Goal: Check status

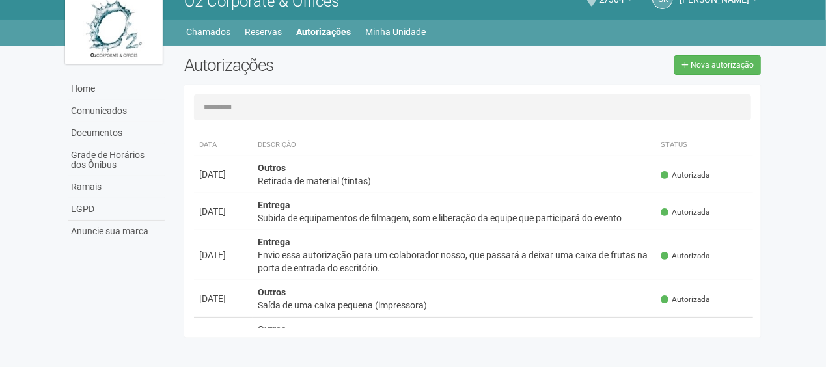
scroll to position [130, 0]
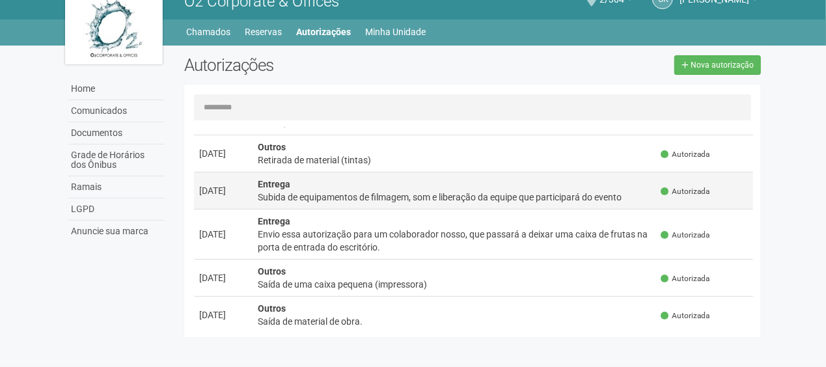
click at [409, 186] on td "Entrega Subida de equipamentos de filmagem, som e liberação da equipe que parti…" at bounding box center [455, 191] width 404 height 37
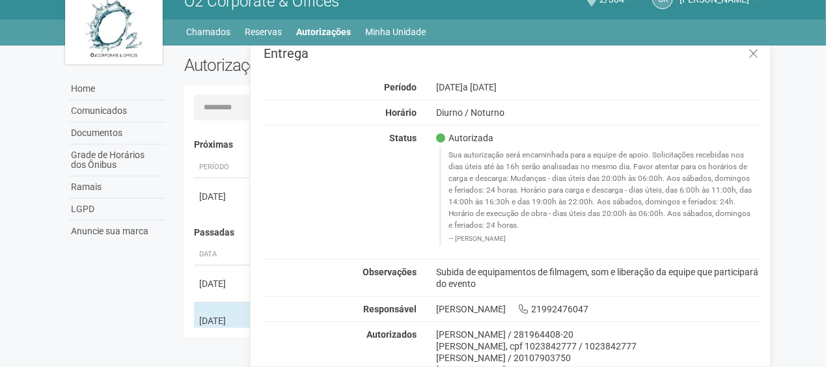
scroll to position [20, 0]
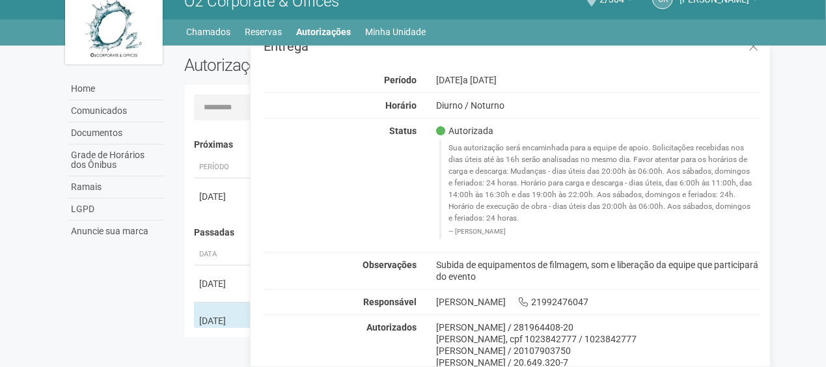
click at [488, 83] on span "a [DATE]" at bounding box center [480, 80] width 34 height 10
click at [332, 32] on link "Autorizações" at bounding box center [324, 32] width 55 height 18
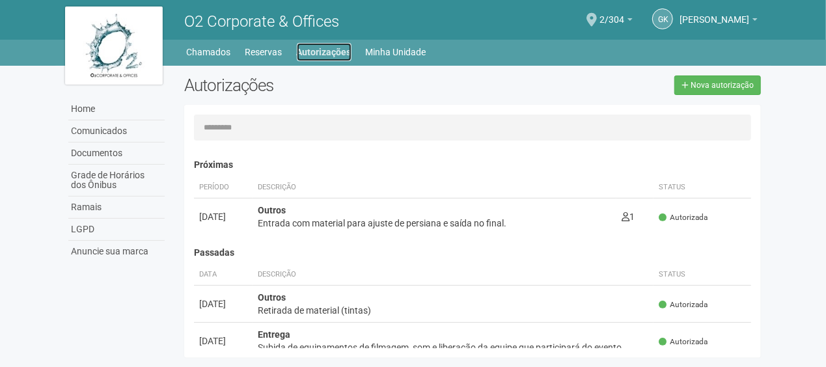
click at [325, 52] on link "Autorizações" at bounding box center [324, 52] width 55 height 18
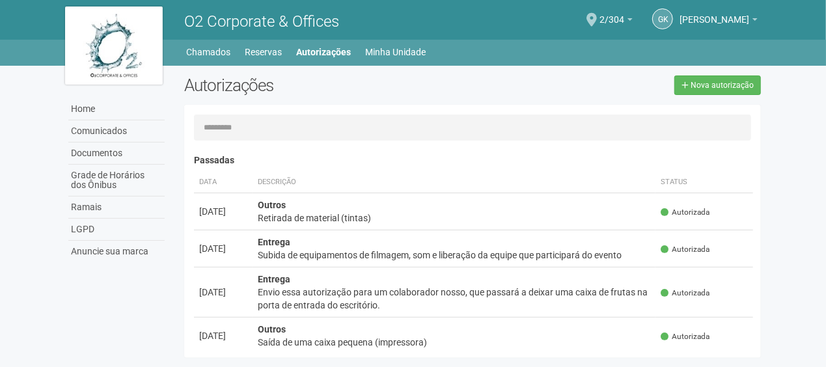
scroll to position [65, 0]
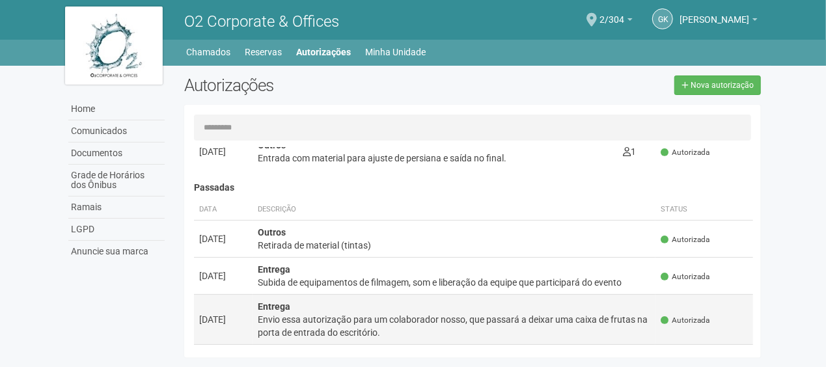
click at [578, 309] on td "Entrega Envio essa autorização para um colaborador nosso, que passará a deixar …" at bounding box center [455, 320] width 404 height 50
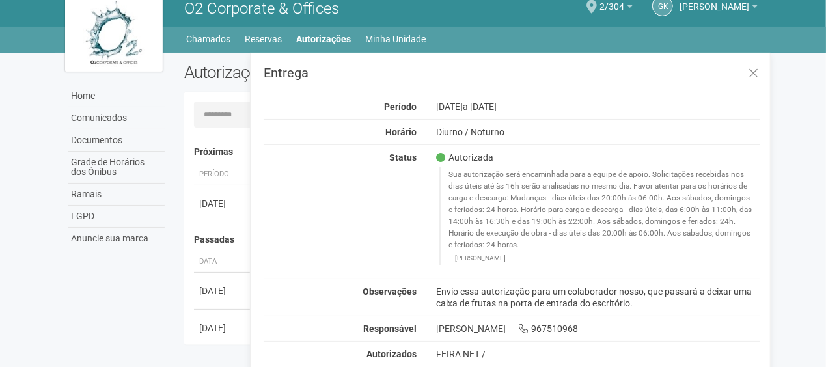
scroll to position [20, 0]
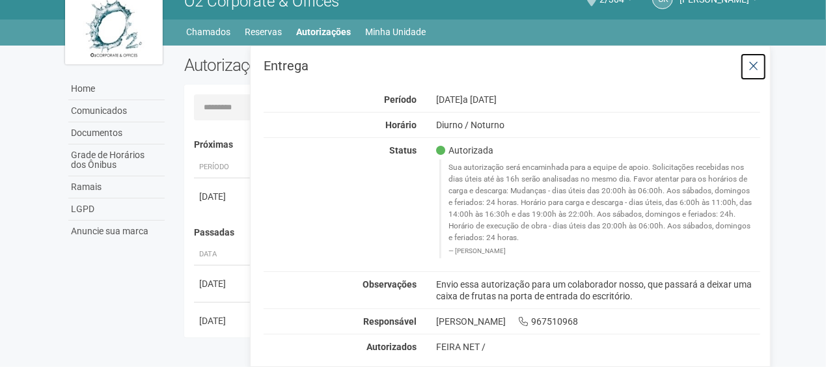
click at [751, 65] on icon at bounding box center [754, 66] width 10 height 13
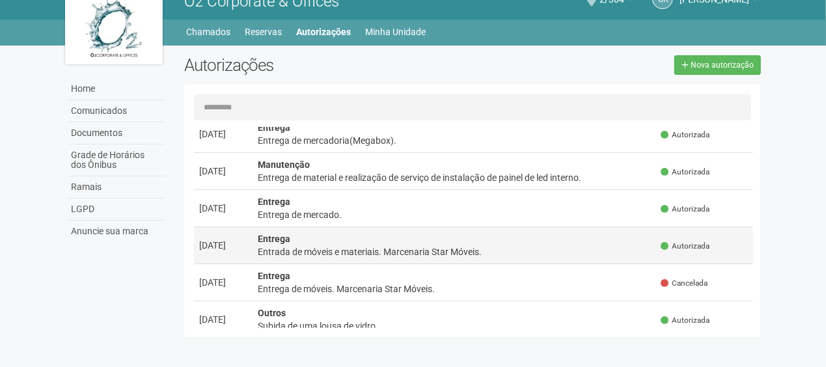
scroll to position [391, 0]
